Goal: Information Seeking & Learning: Learn about a topic

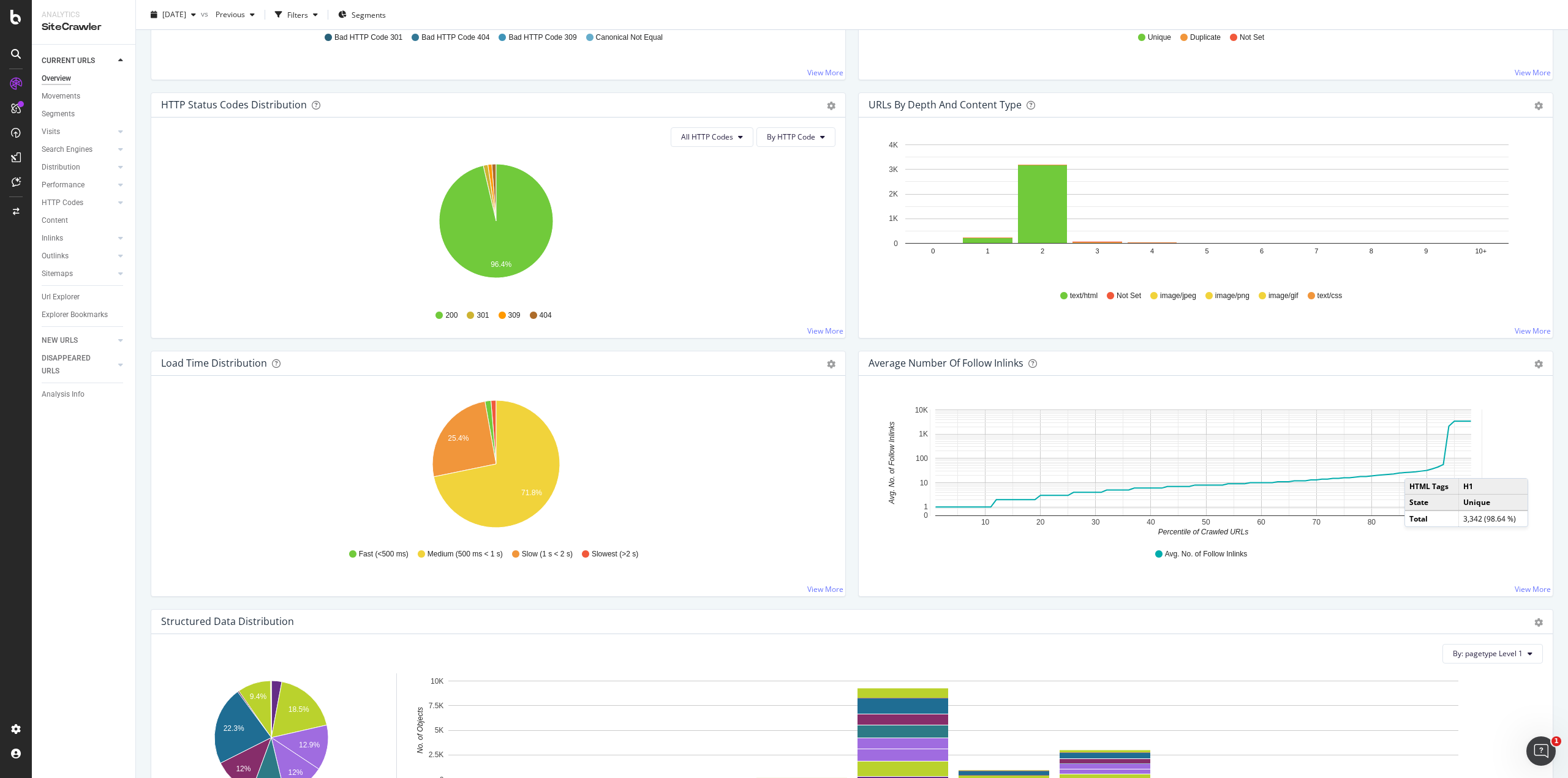
scroll to position [612, 0]
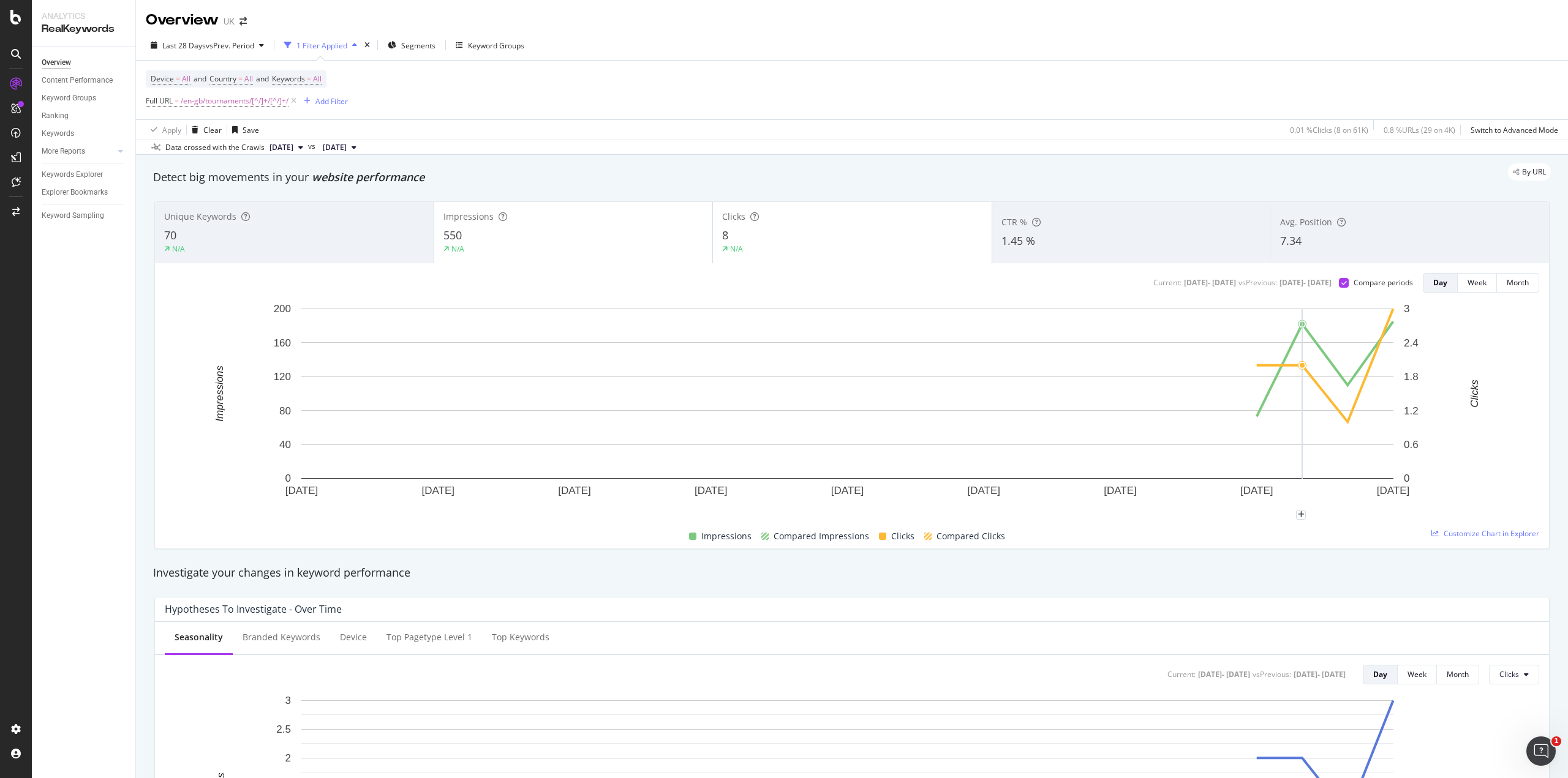
click at [1511, 68] on div "Device = All and Country = All and Keywords = All Full URL = /en-gb/tournaments…" at bounding box center [852, 90] width 1412 height 59
click at [215, 45] on span "[DATE] - [DATE]" at bounding box center [189, 45] width 54 height 11
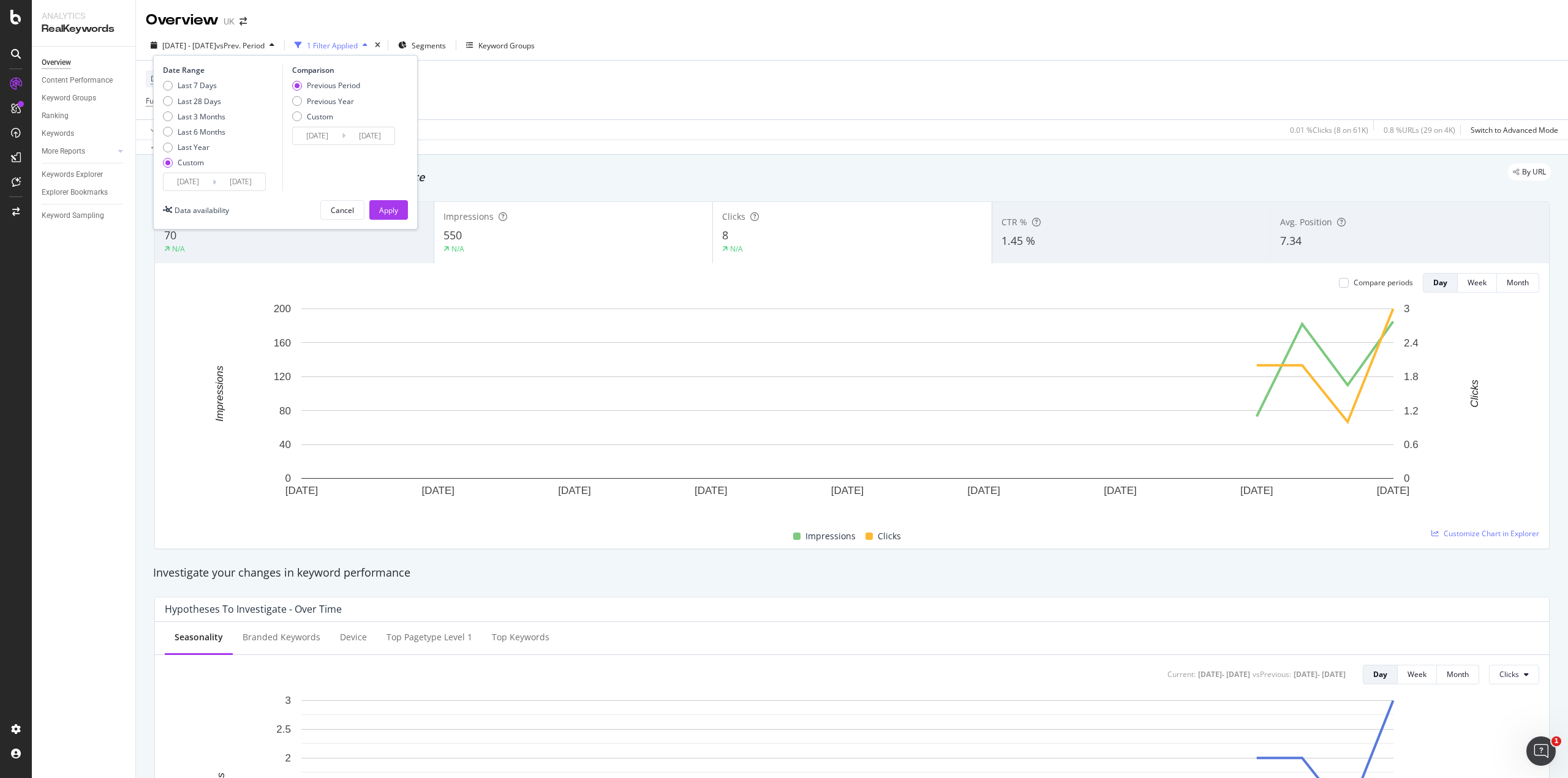
click at [210, 181] on input "[DATE]" at bounding box center [188, 182] width 49 height 17
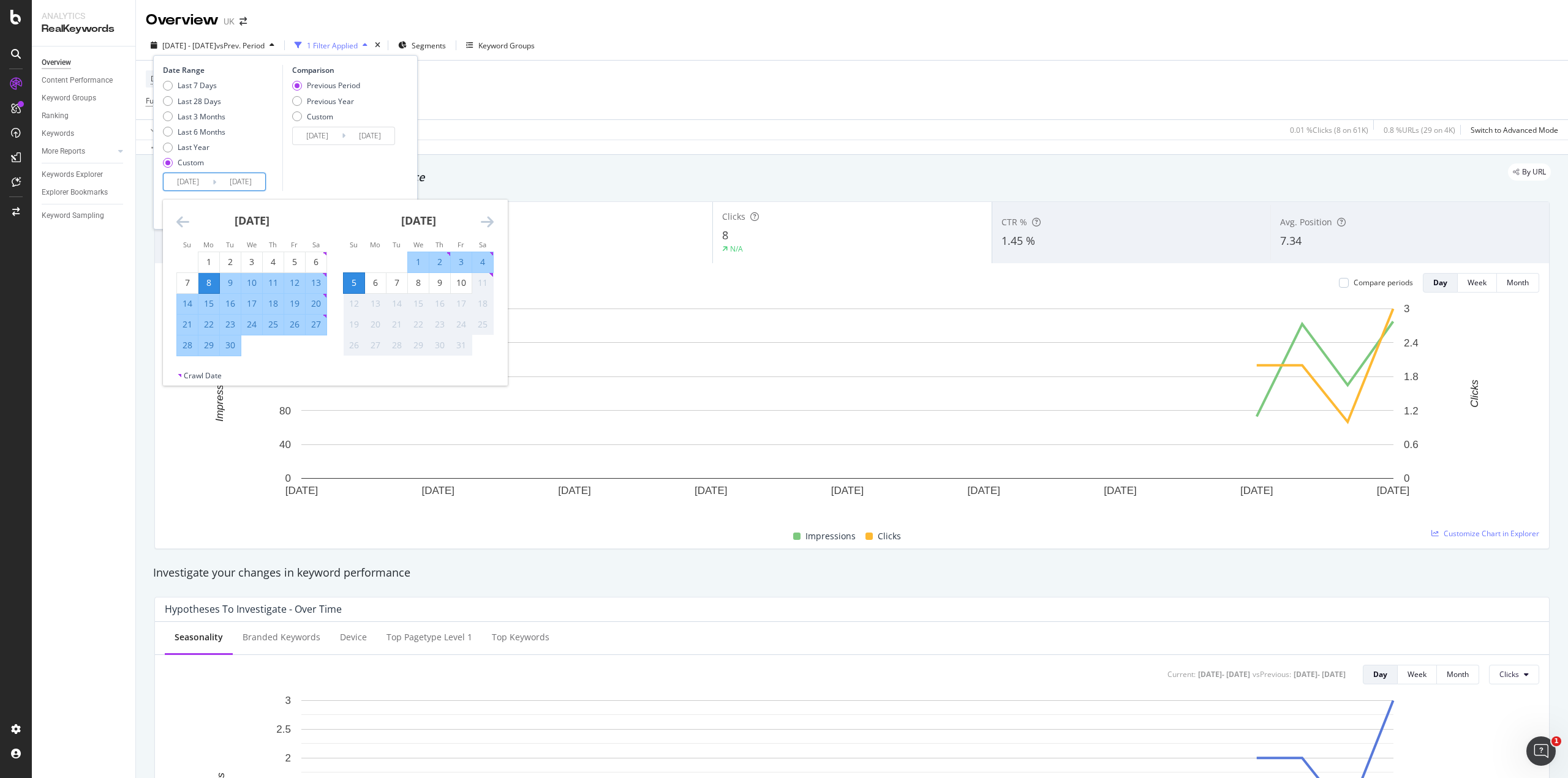
click at [459, 285] on div "10" at bounding box center [461, 283] width 21 height 12
type input "[DATE]"
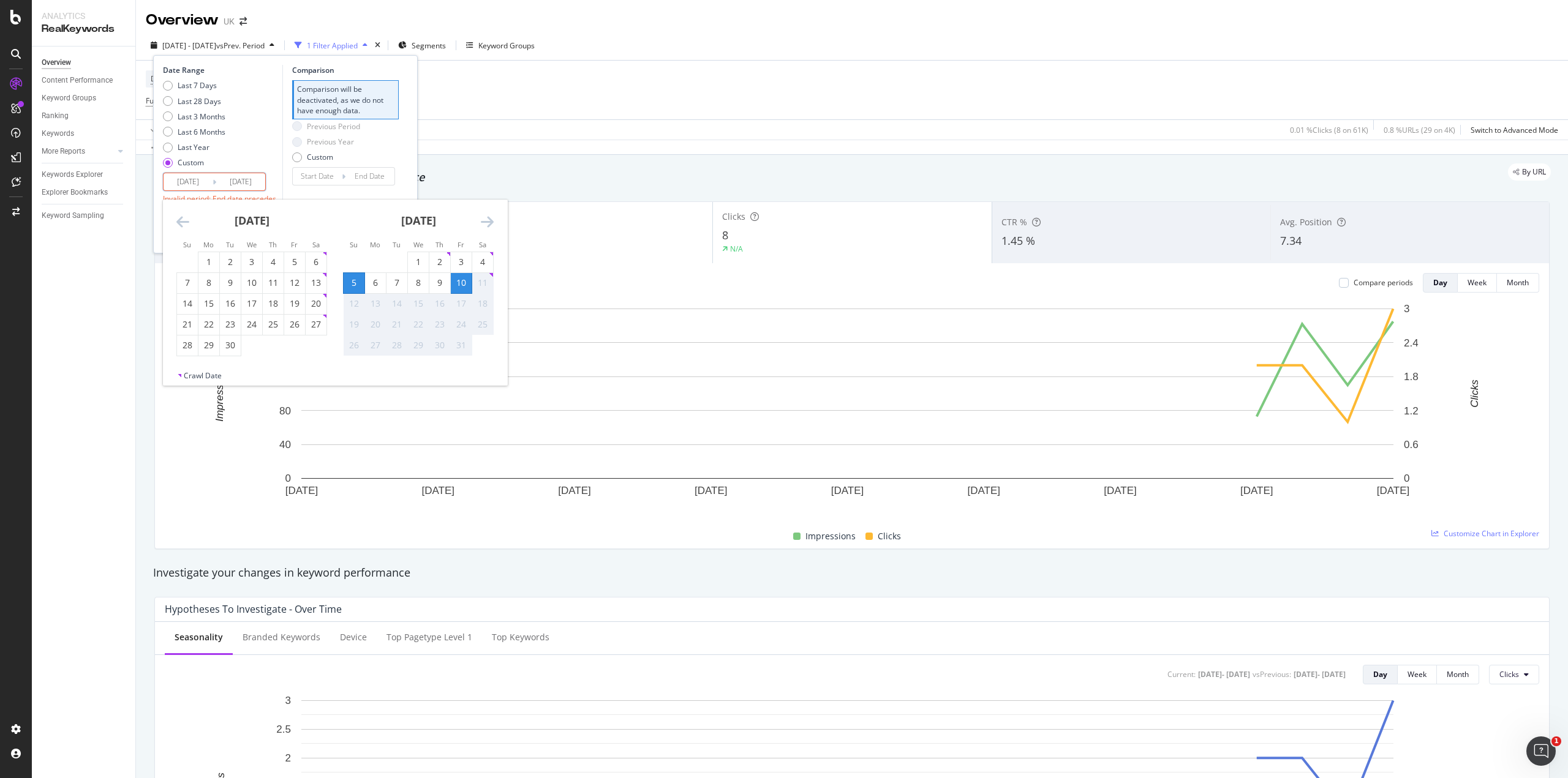
click at [212, 284] on div "8" at bounding box center [208, 283] width 21 height 12
type input "[DATE]"
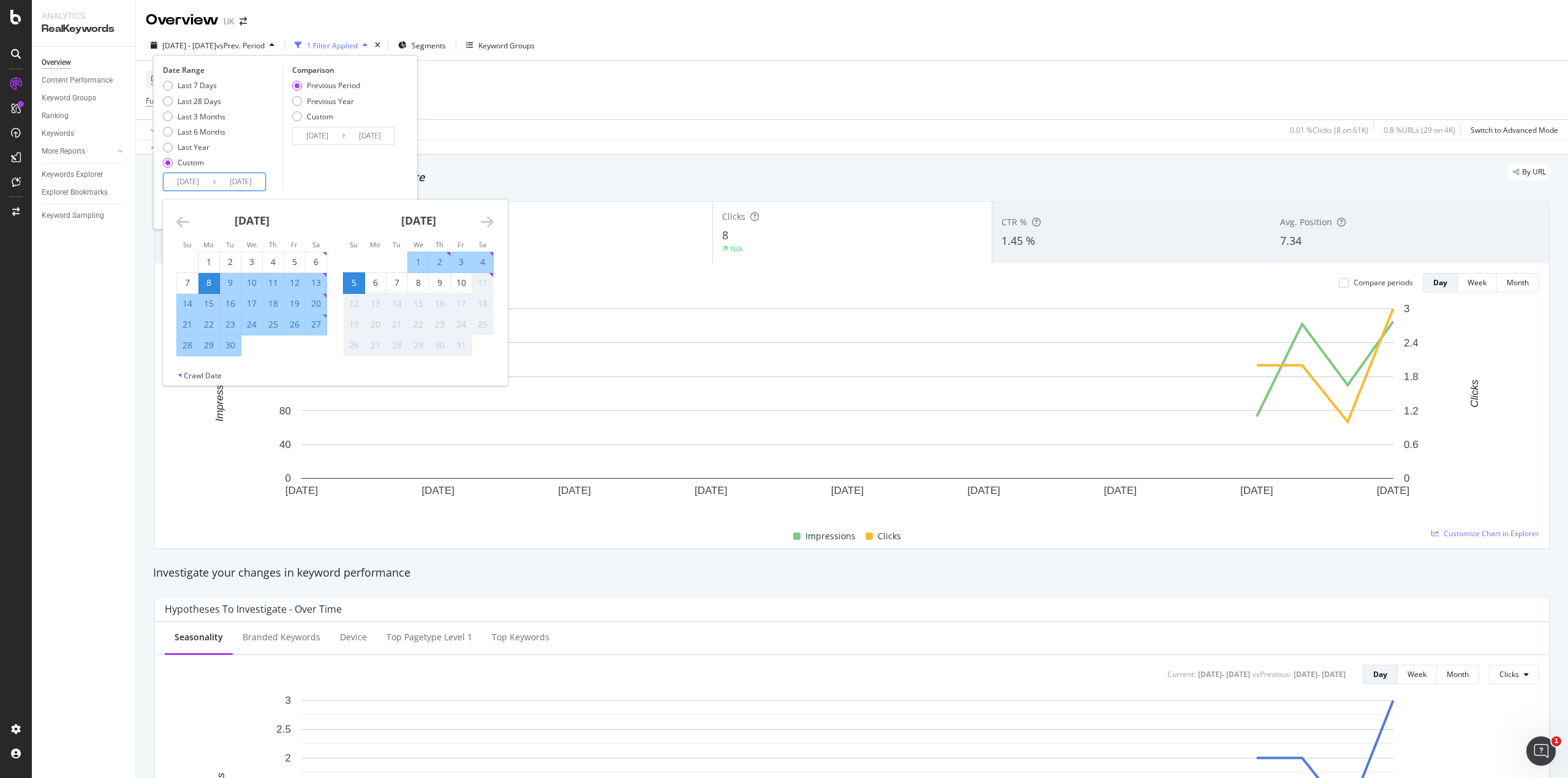
click at [352, 285] on div "5" at bounding box center [353, 283] width 21 height 12
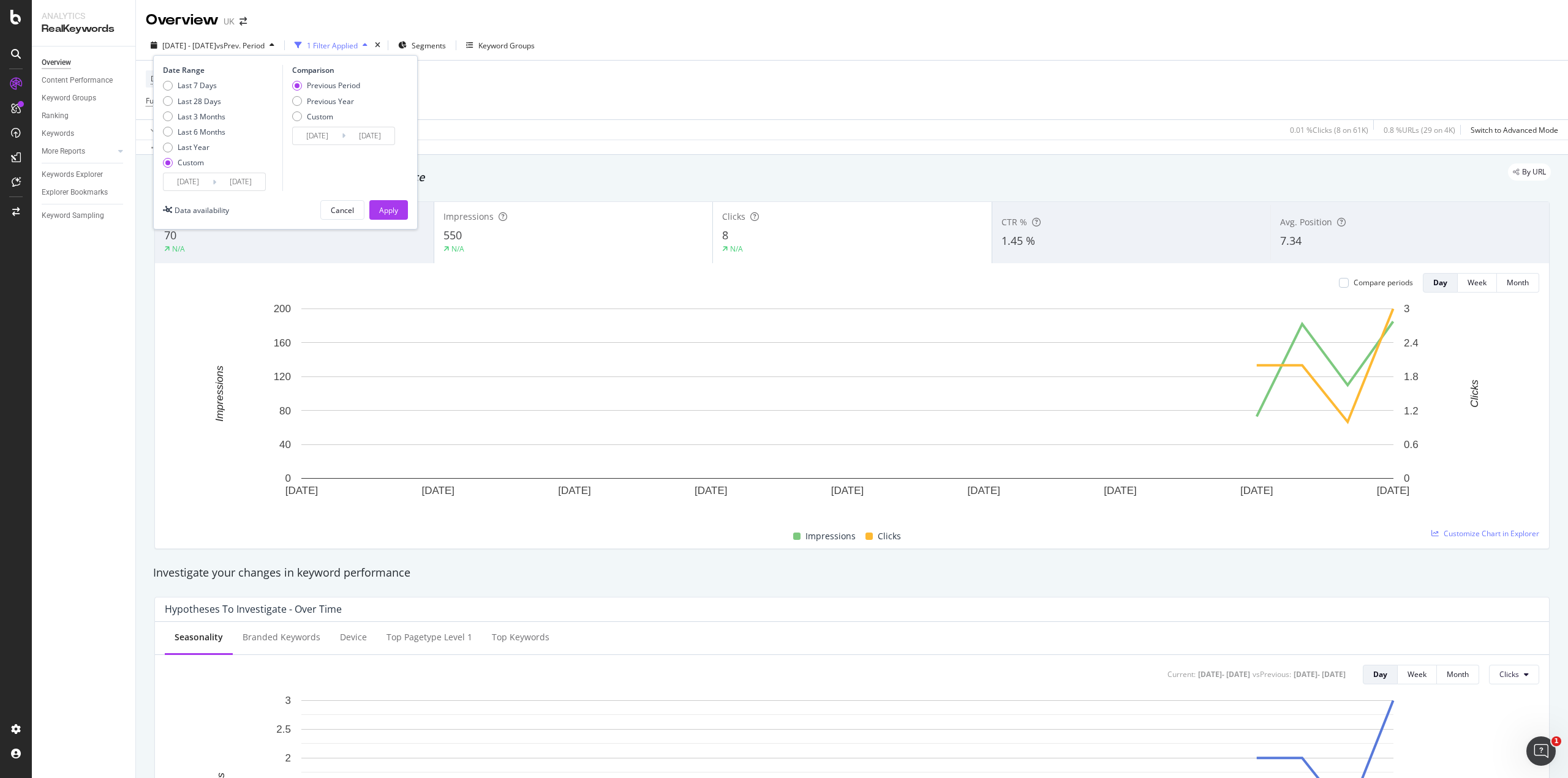
click at [226, 183] on input "[DATE]" at bounding box center [240, 182] width 49 height 17
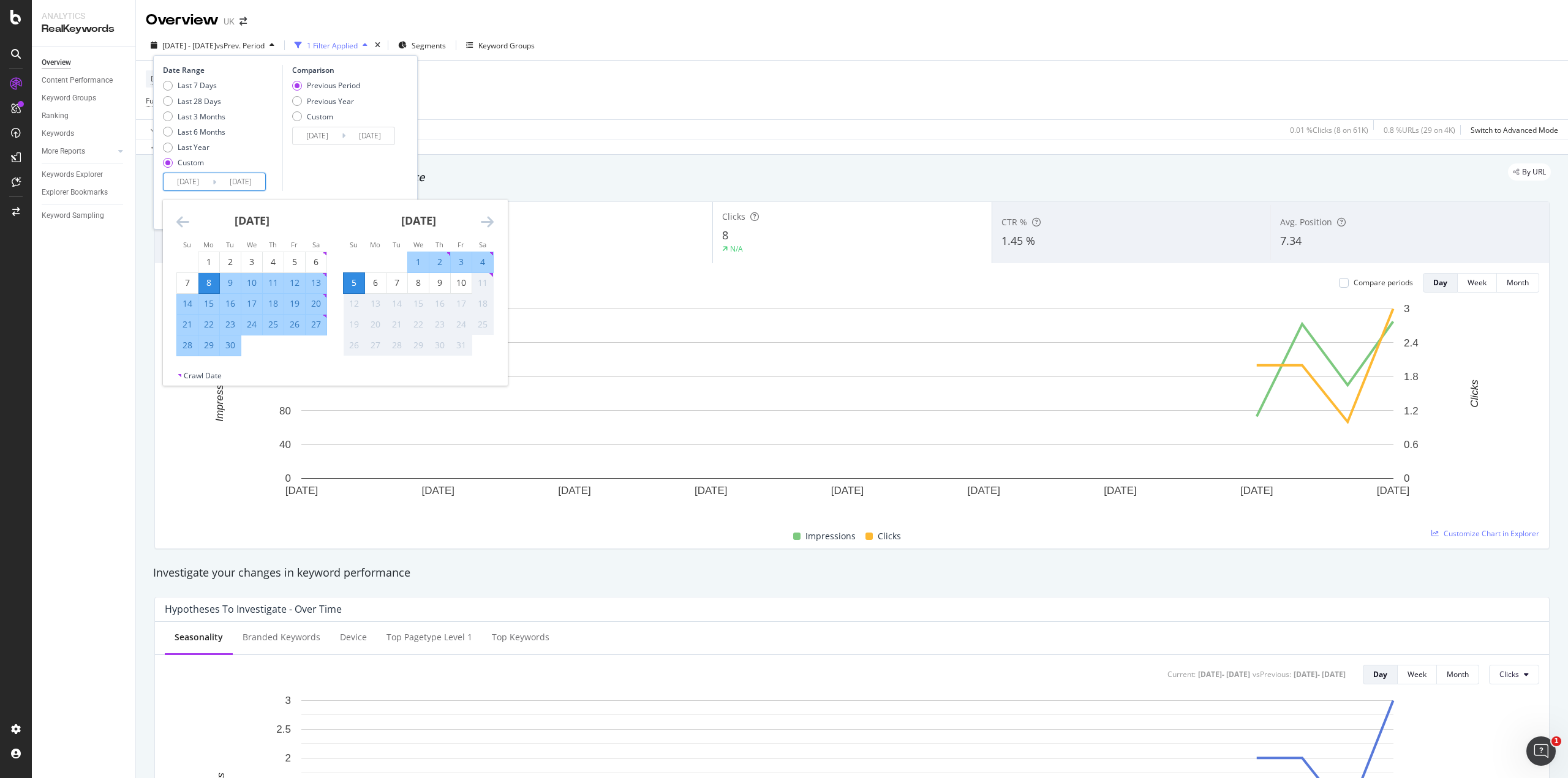
click at [470, 287] on div "10" at bounding box center [461, 283] width 21 height 12
type input "[DATE]"
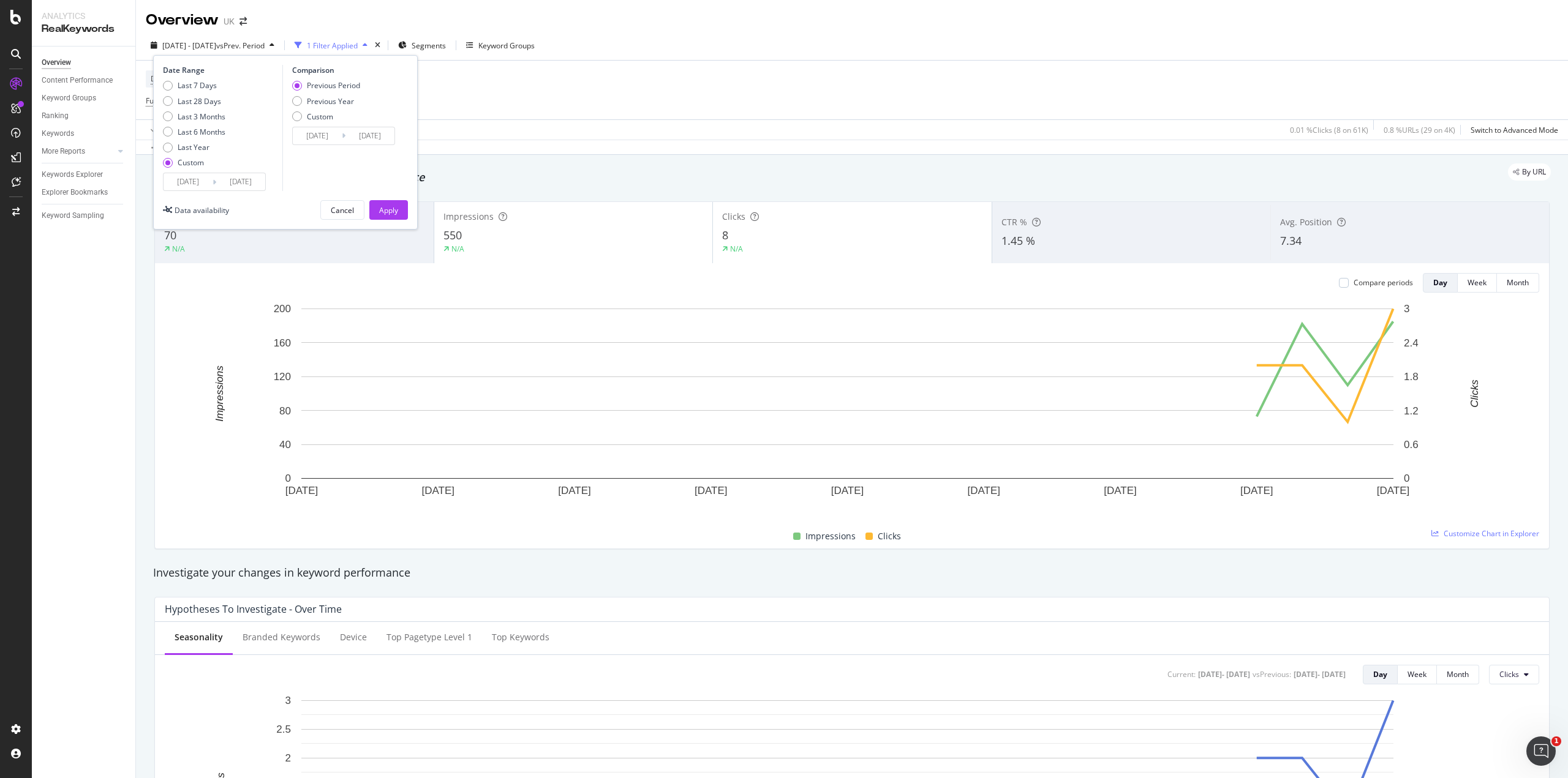
click at [245, 179] on input "[DATE]" at bounding box center [240, 182] width 49 height 17
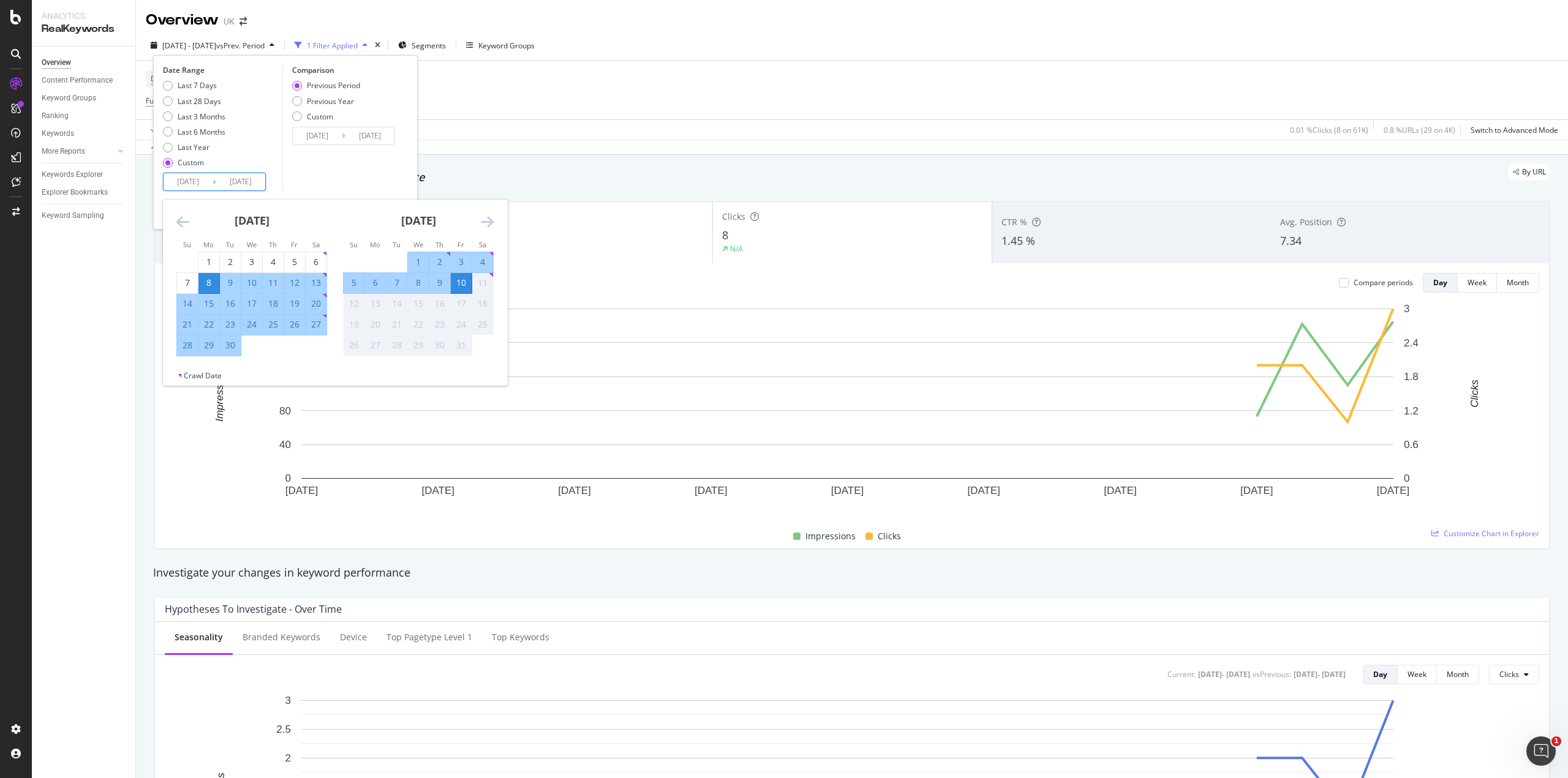
click at [311, 174] on div "Comparison Previous Period Previous Year Custom [DATE] Navigate forward to inte…" at bounding box center [340, 127] width 116 height 126
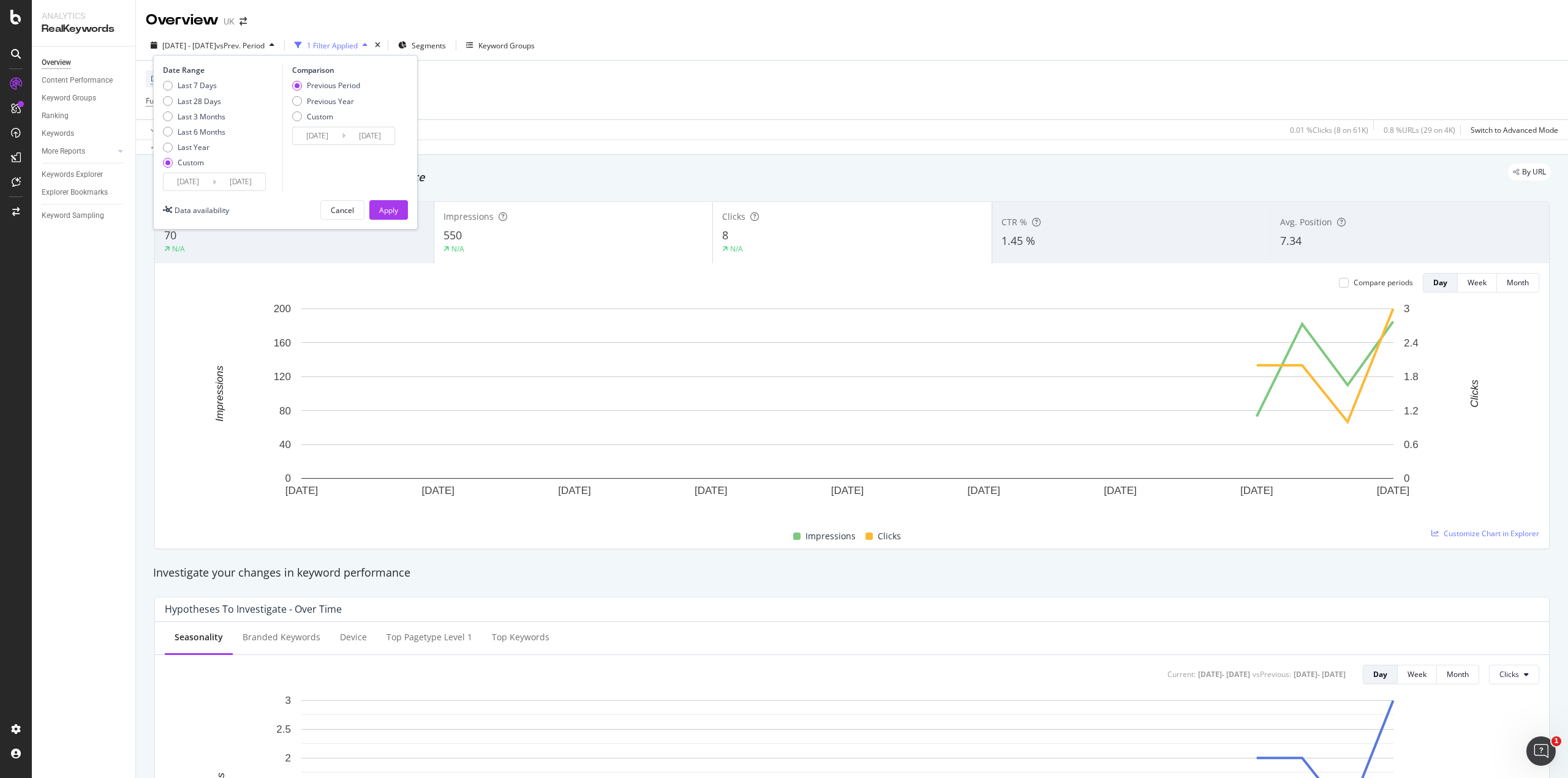
click at [391, 213] on div "Apply" at bounding box center [388, 210] width 19 height 11
